Goal: Find specific page/section: Find specific page/section

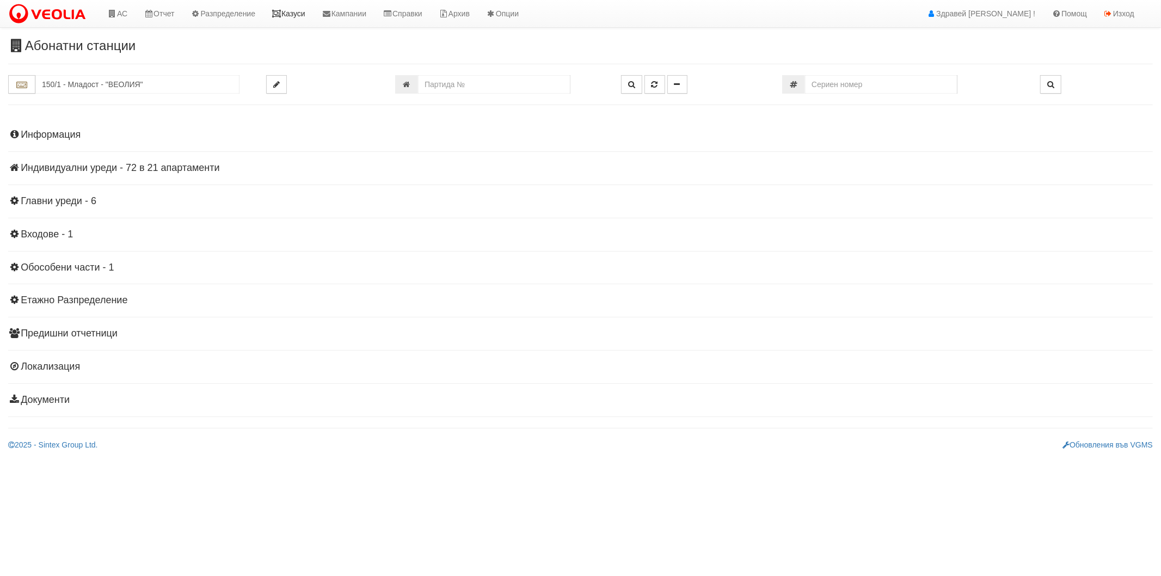
click at [281, 15] on icon at bounding box center [277, 14] width 10 height 8
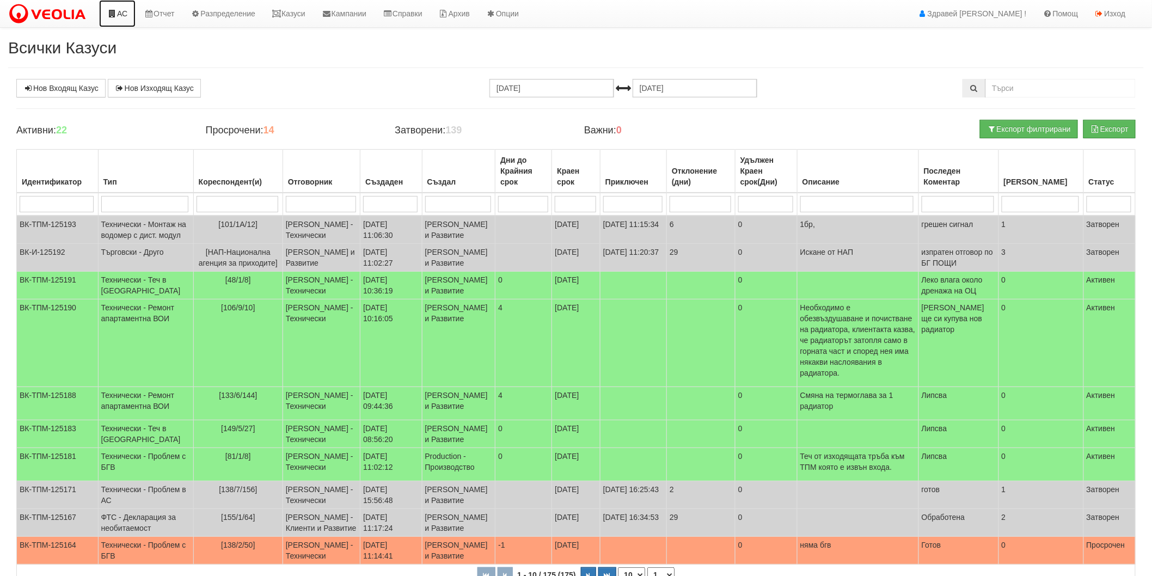
click at [123, 14] on link "АС" at bounding box center [117, 13] width 36 height 27
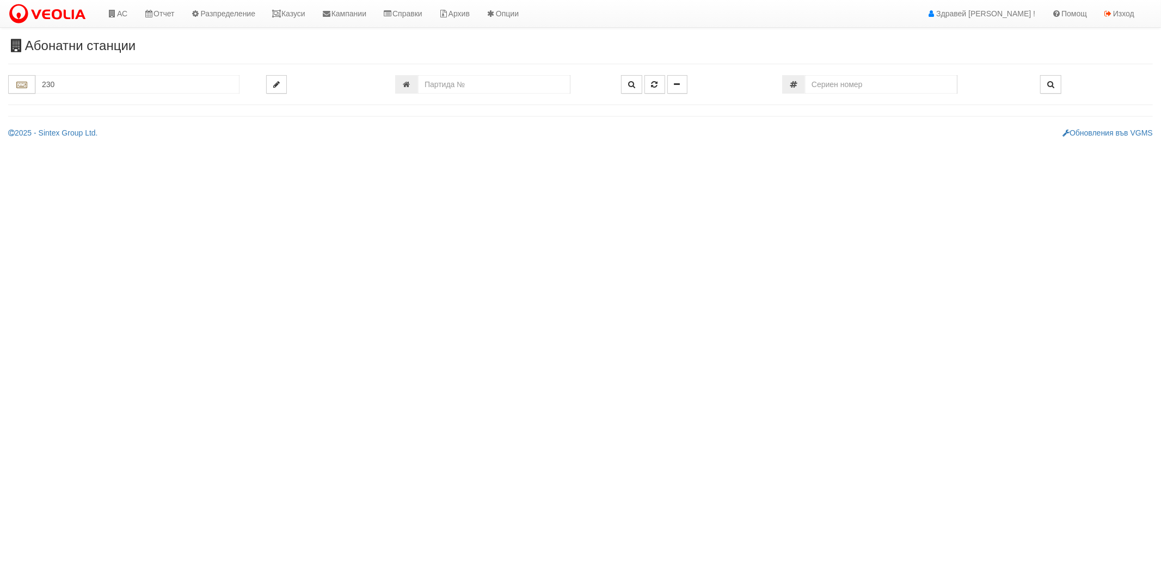
click at [132, 81] on input "230" at bounding box center [137, 84] width 204 height 19
click at [93, 83] on input "230" at bounding box center [137, 84] width 204 height 19
click at [77, 102] on div "230/3 - Вл. Варненчик - "ВЕОЛИЯ"" at bounding box center [137, 102] width 201 height 13
type input "230/3 - Вл. Варненчик - "ВЕОЛИЯ""
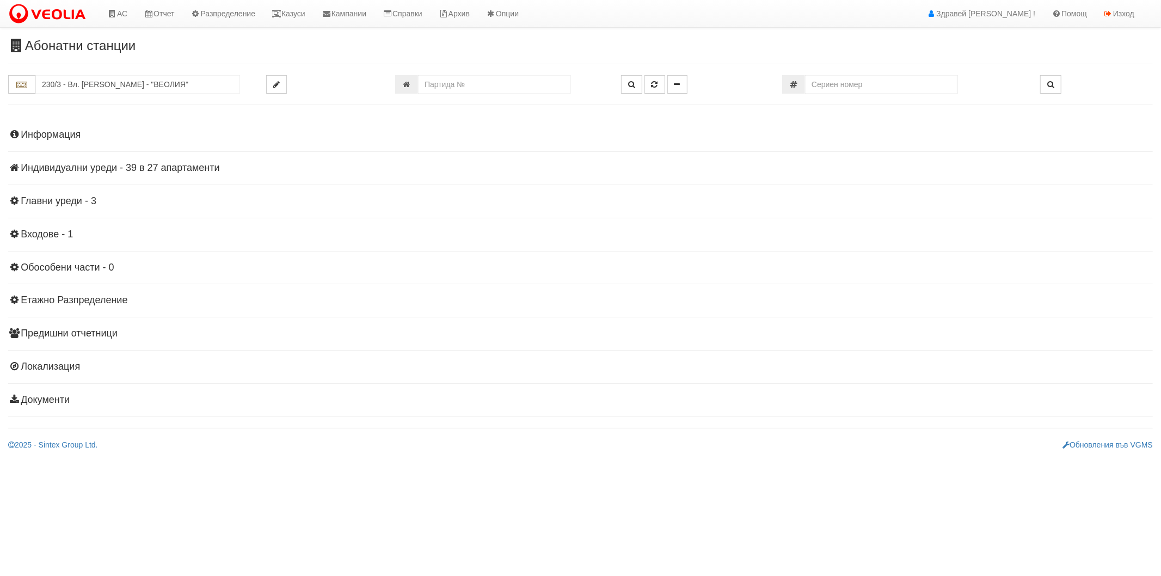
click at [66, 169] on h4 "Индивидуални уреди - 39 в 27 апартаменти" at bounding box center [580, 168] width 1144 height 11
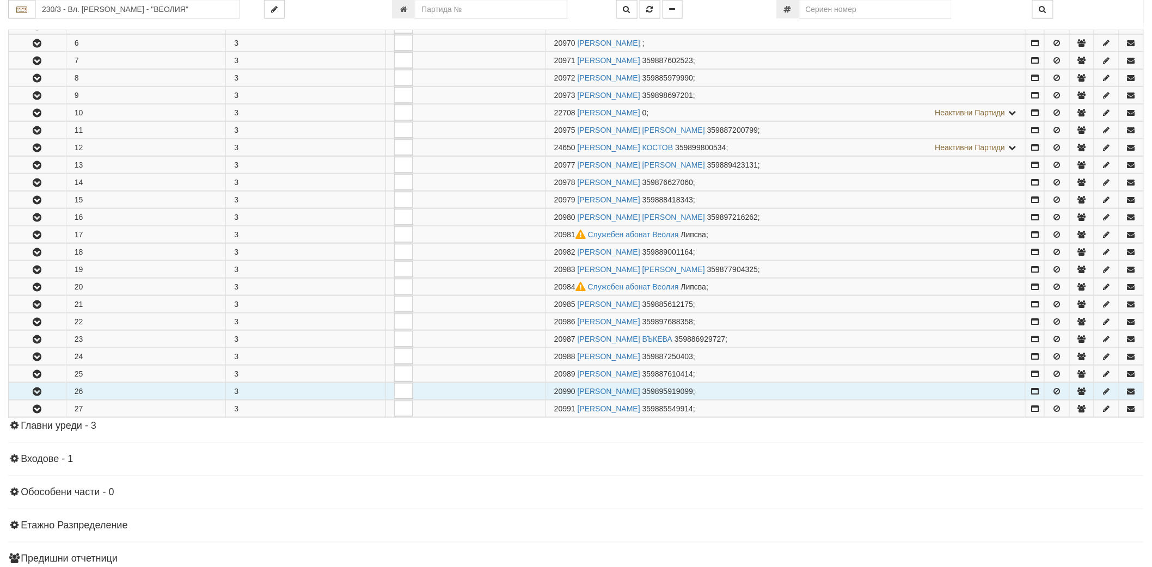
scroll to position [302, 0]
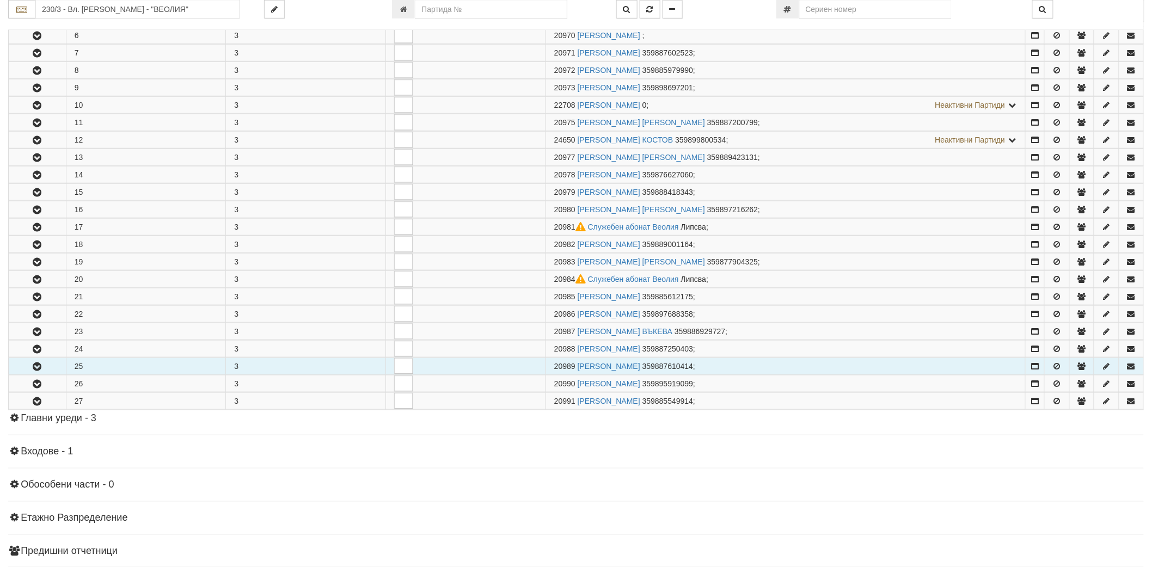
click at [29, 366] on button "button" at bounding box center [37, 366] width 57 height 16
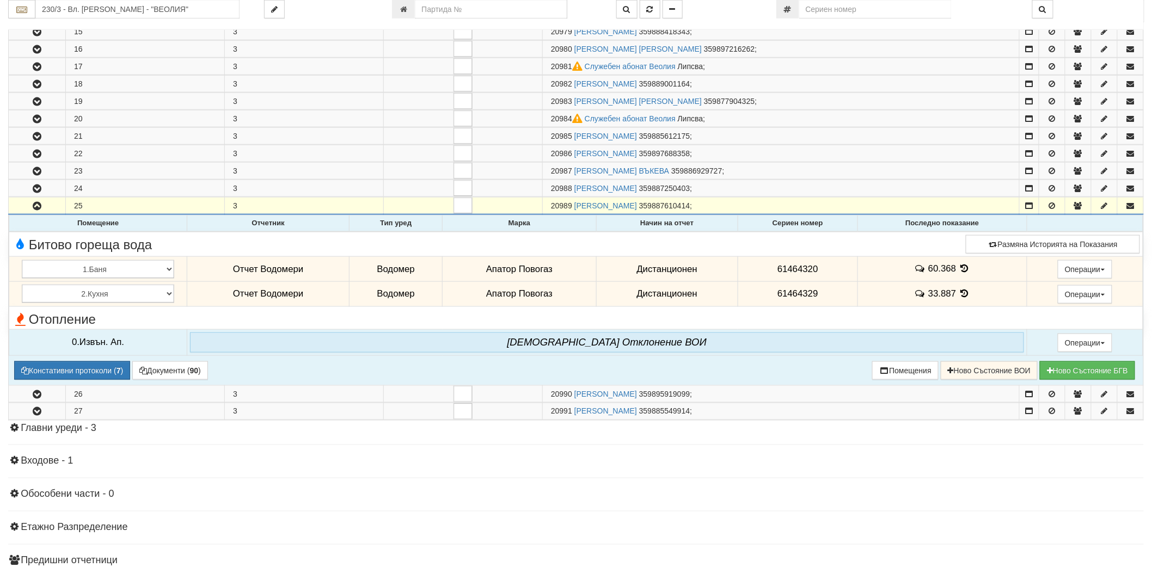
scroll to position [483, 0]
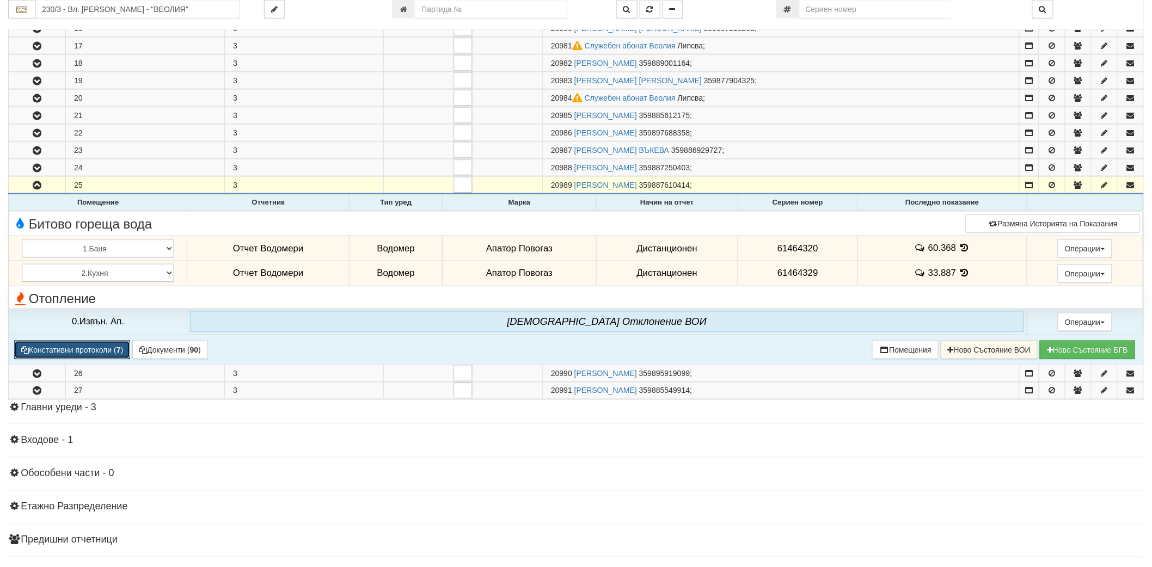
click at [38, 353] on button "Констативни протоколи ( 7 )" at bounding box center [72, 350] width 116 height 19
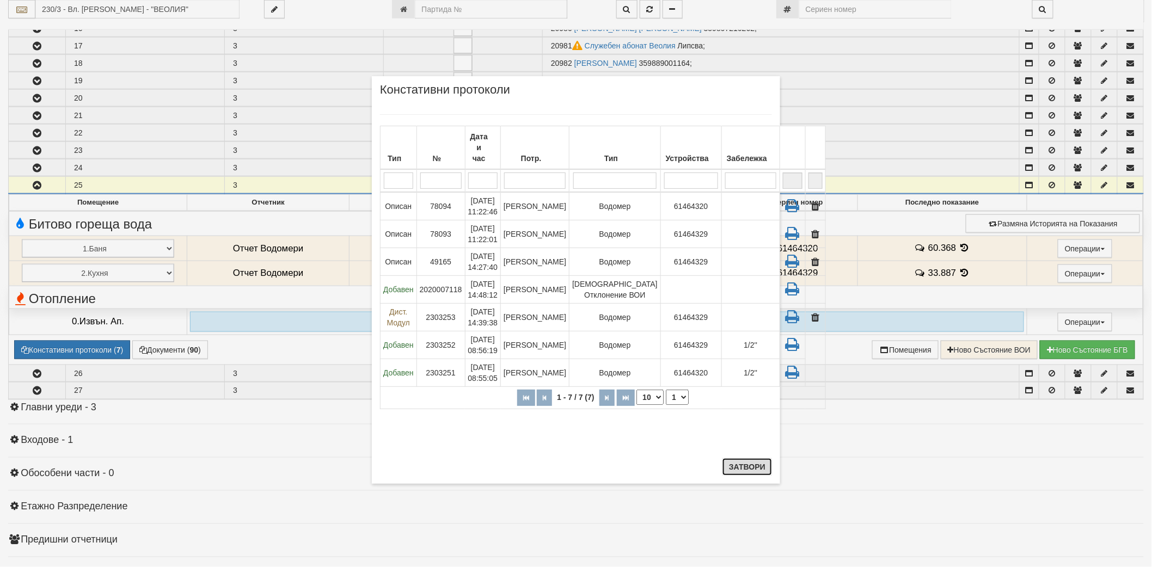
click at [752, 466] on button "Затвори" at bounding box center [747, 466] width 50 height 17
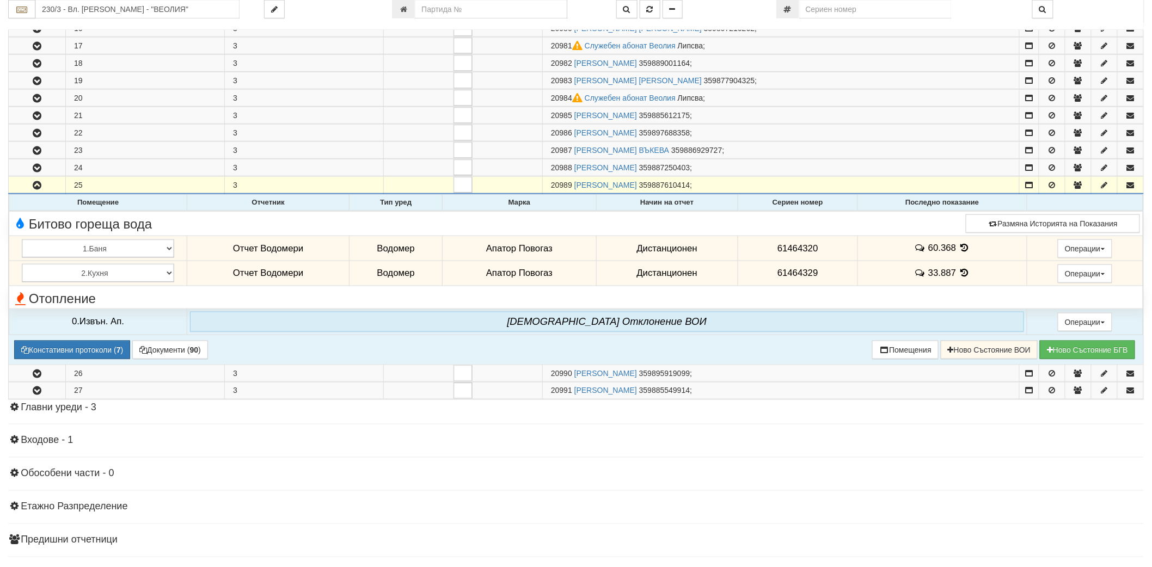
click at [965, 250] on icon at bounding box center [964, 247] width 12 height 9
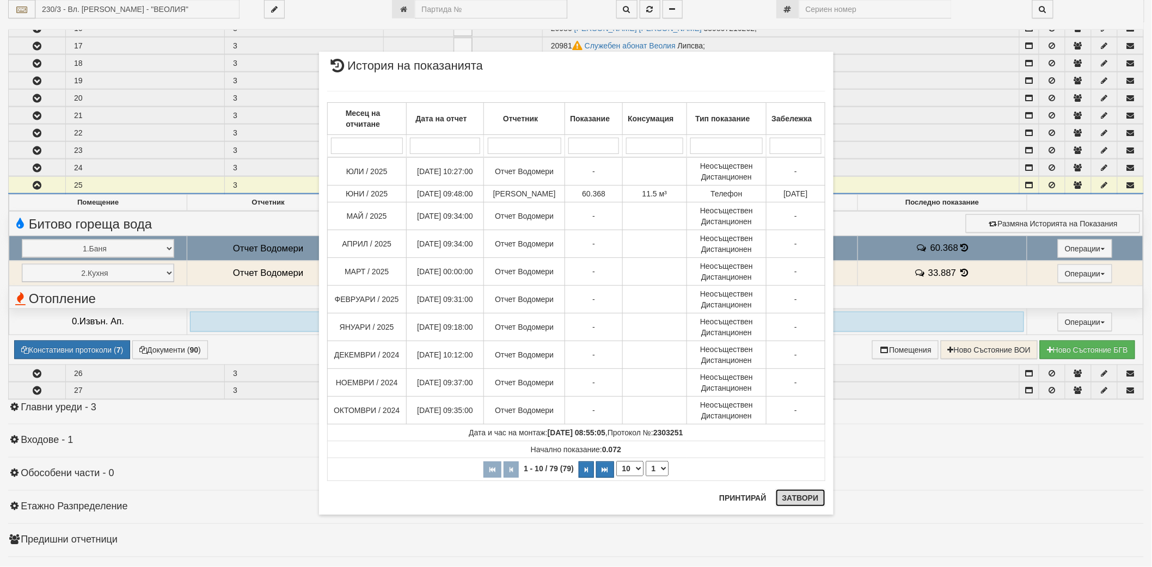
click at [797, 499] on button "Затвори" at bounding box center [801, 497] width 50 height 17
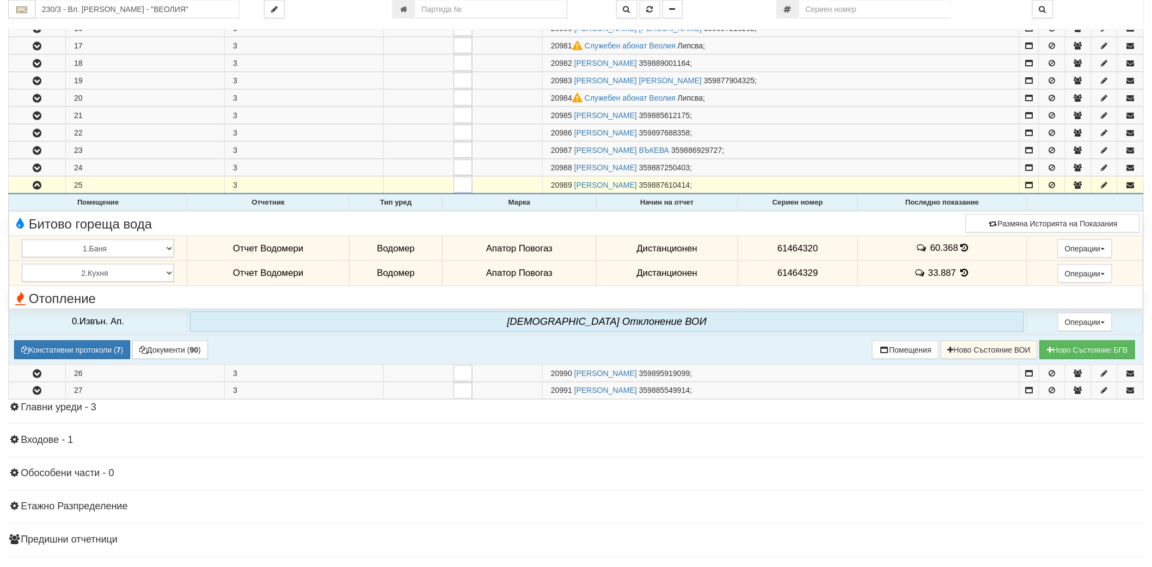
click at [966, 274] on icon at bounding box center [964, 272] width 12 height 9
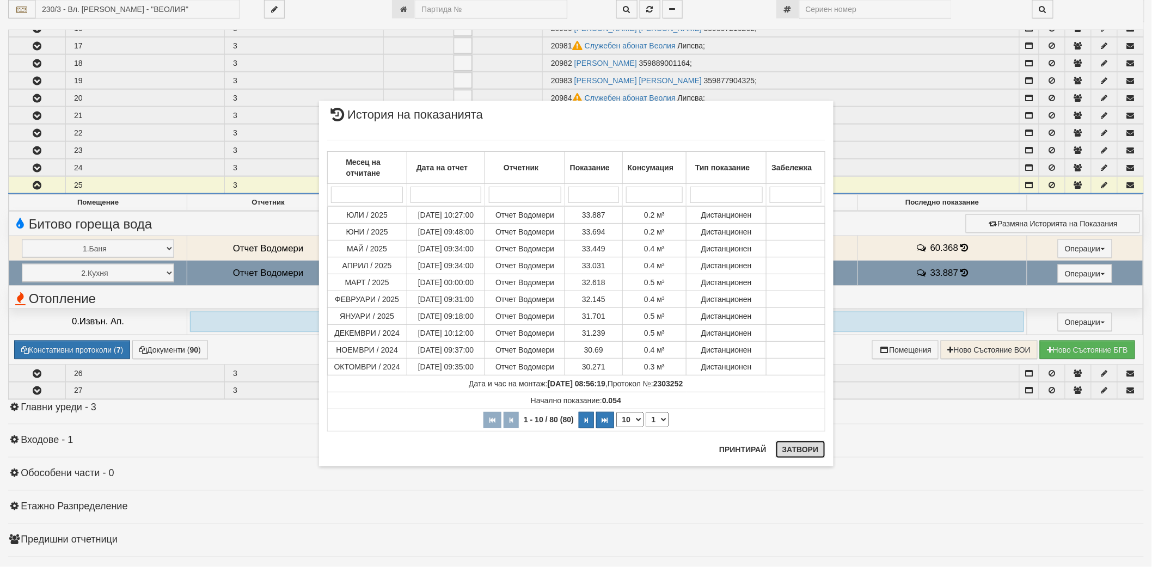
click at [795, 443] on button "Затвори" at bounding box center [801, 449] width 50 height 17
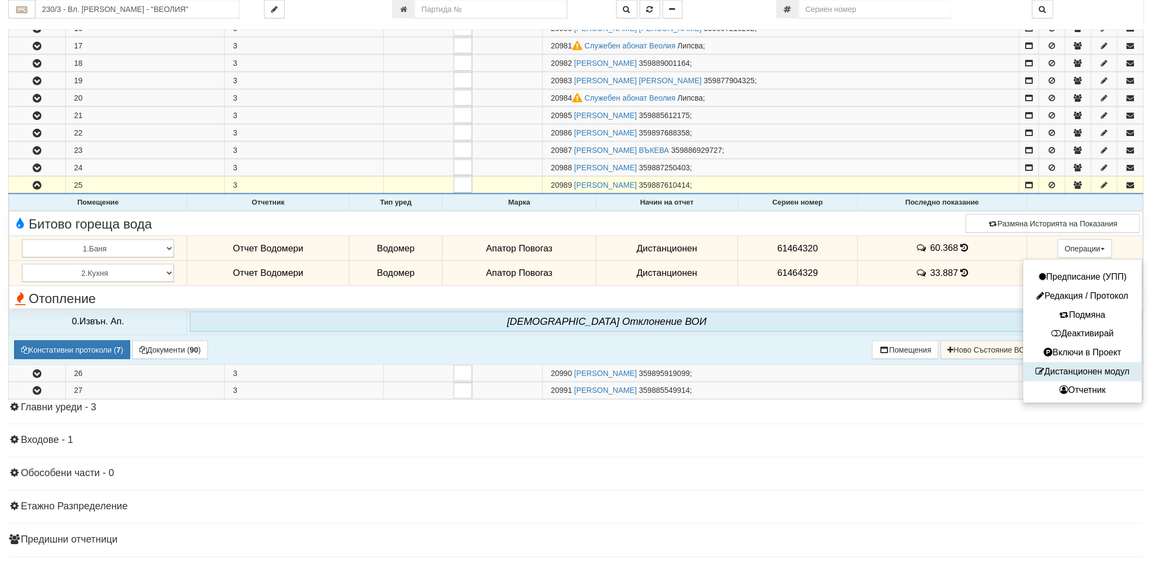
click at [1067, 376] on button "Дистанционен модул" at bounding box center [1082, 372] width 113 height 14
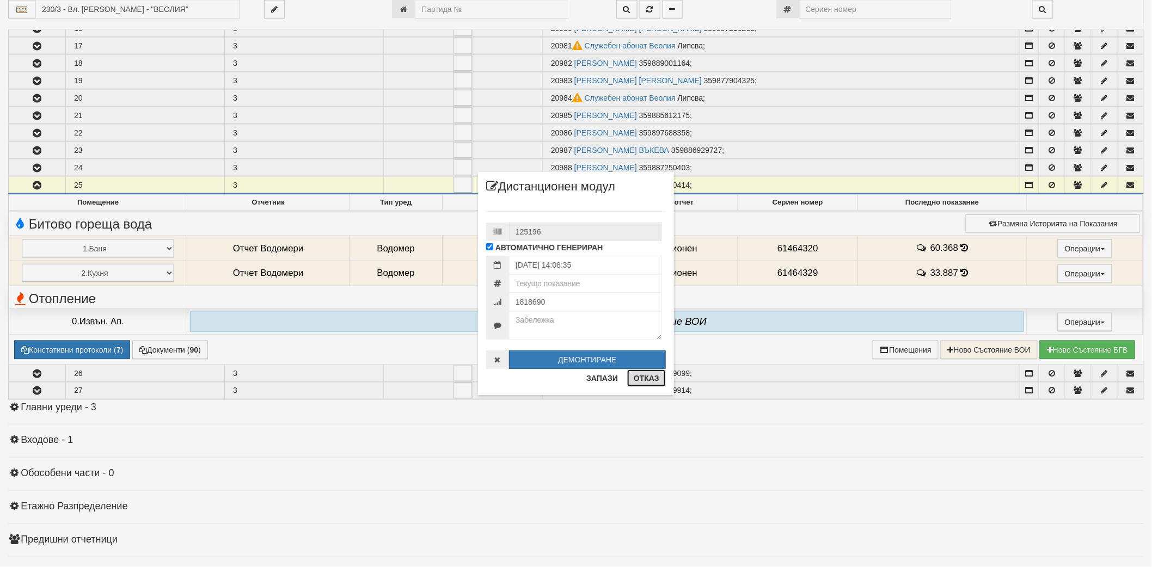
click at [654, 385] on button "Отказ" at bounding box center [646, 378] width 39 height 17
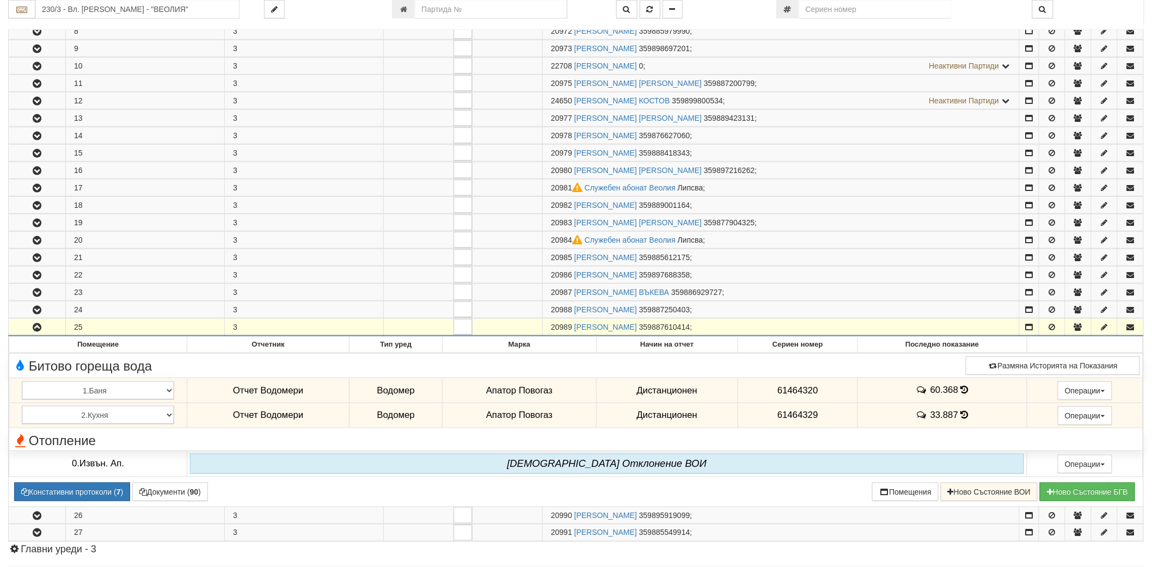
scroll to position [362, 0]
